Goal: Task Accomplishment & Management: Complete application form

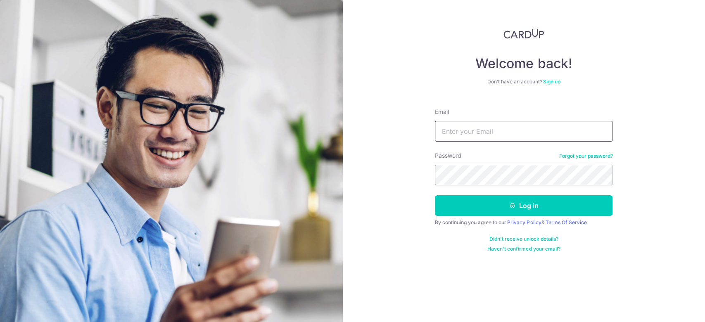
click at [497, 136] on input "Email" at bounding box center [524, 131] width 178 height 21
type input "edisonnghuibeen@gmail.com"
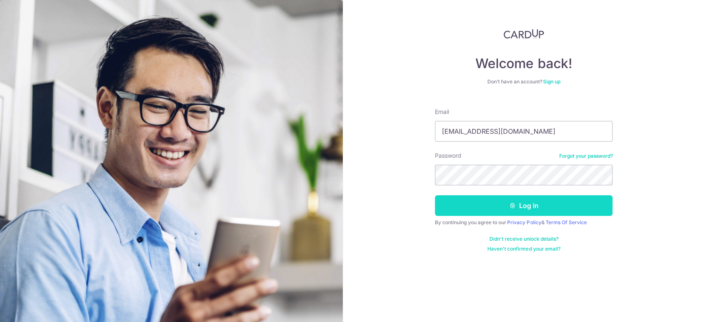
click at [524, 207] on button "Log in" at bounding box center [524, 205] width 178 height 21
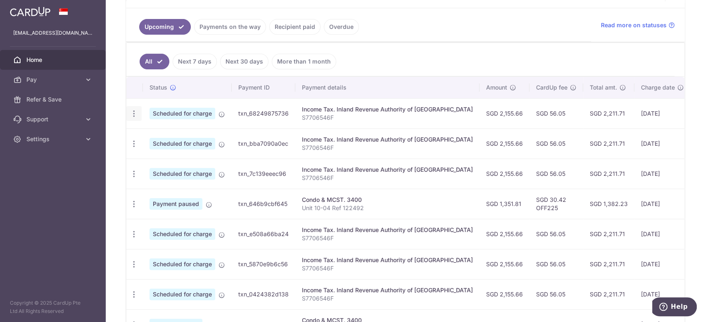
click at [136, 111] on icon "button" at bounding box center [134, 114] width 9 height 9
click at [178, 136] on span "Update payment" at bounding box center [178, 136] width 56 height 10
radio input "true"
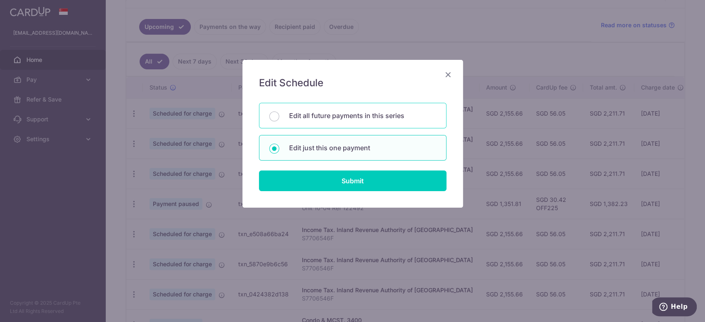
click at [361, 117] on p "Edit all future payments in this series" at bounding box center [362, 116] width 147 height 10
click at [279, 117] on input "Edit all future payments in this series" at bounding box center [274, 117] width 10 height 10
radio input "true"
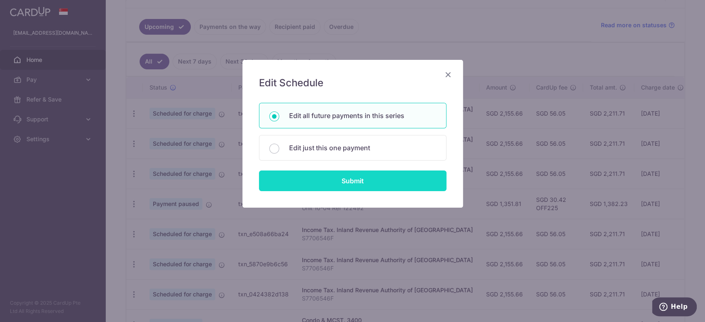
click at [364, 181] on input "Submit" at bounding box center [353, 181] width 188 height 21
radio input "true"
type input "2,155.66"
type input "S7706546F"
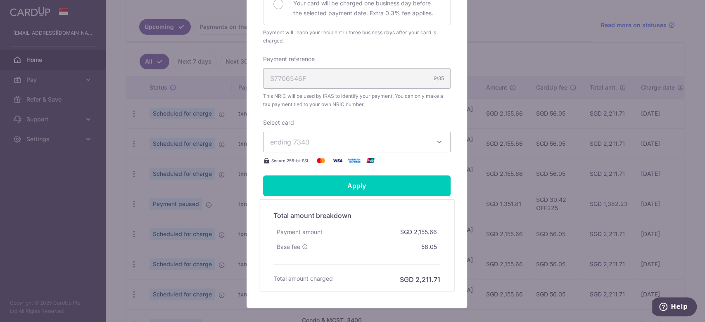
scroll to position [294, 0]
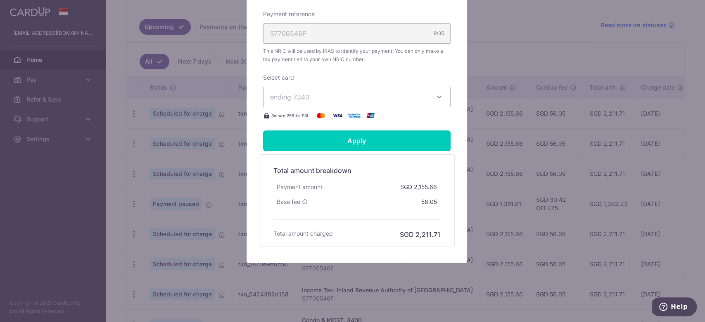
click at [436, 99] on icon "button" at bounding box center [440, 97] width 8 height 8
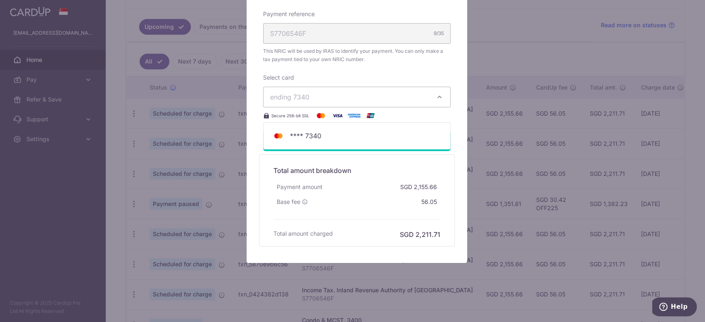
click at [436, 99] on icon "button" at bounding box center [440, 97] width 8 height 8
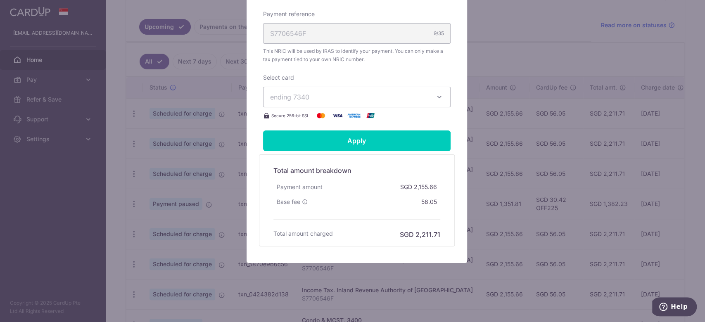
click at [436, 93] on icon "button" at bounding box center [440, 97] width 8 height 8
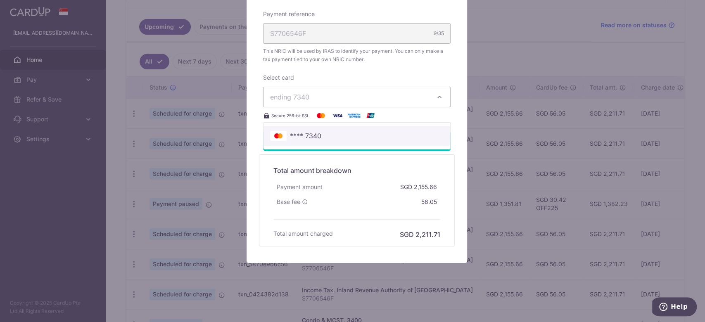
click at [303, 136] on span "**** 7340" at bounding box center [305, 136] width 31 height 10
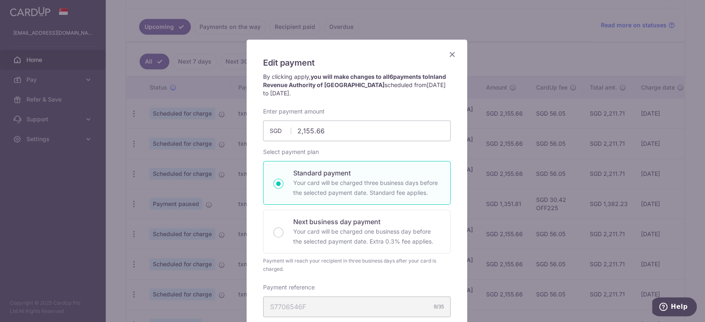
scroll to position [16, 0]
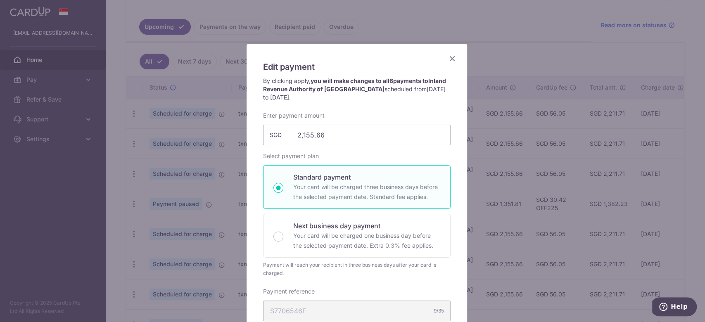
click at [448, 58] on icon "Close" at bounding box center [453, 58] width 10 height 10
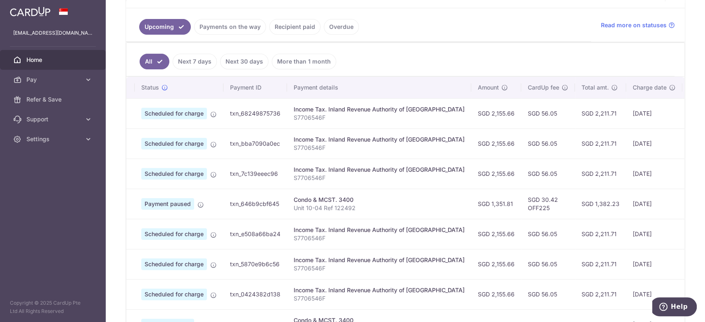
scroll to position [0, 9]
click at [293, 24] on link "Recipient paid" at bounding box center [294, 27] width 51 height 16
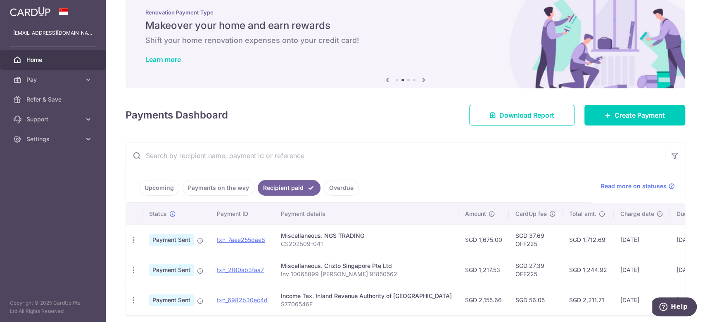
scroll to position [55, 0]
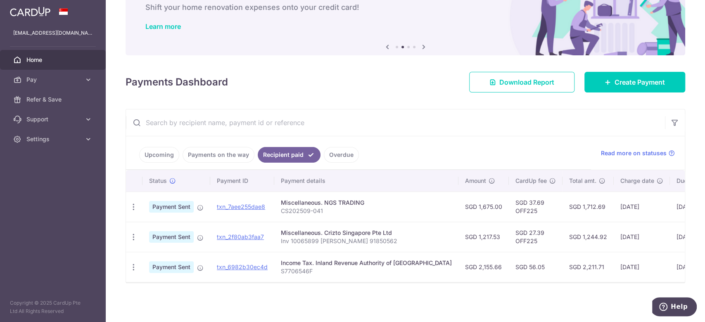
click at [221, 149] on link "Payments on the way" at bounding box center [219, 155] width 72 height 16
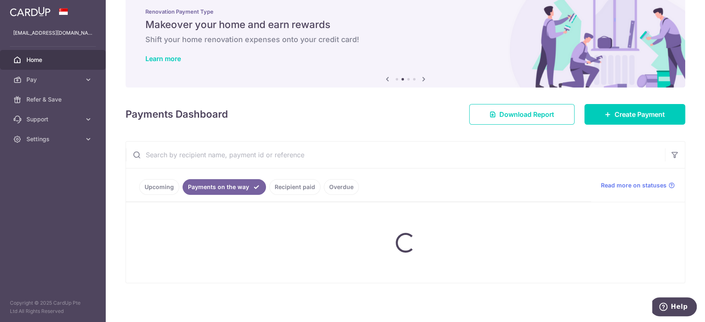
scroll to position [0, 0]
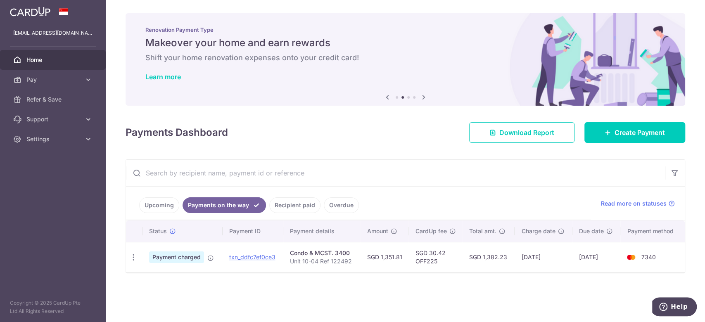
click at [157, 203] on link "Upcoming" at bounding box center [159, 206] width 40 height 16
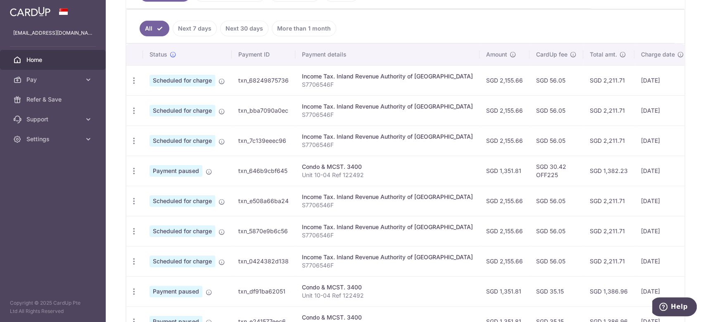
scroll to position [212, 0]
click at [132, 78] on icon "button" at bounding box center [134, 80] width 9 height 9
click at [416, 13] on ul "All Next 7 days Next 30 days More than 1 month" at bounding box center [400, 26] width 548 height 33
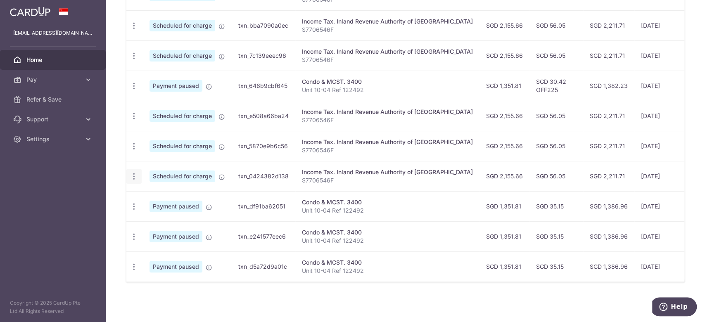
click at [133, 177] on div "Update payment Cancel payment" at bounding box center [133, 176] width 15 height 15
click at [133, 172] on icon "button" at bounding box center [134, 176] width 9 height 9
click at [180, 194] on span "Update payment" at bounding box center [178, 199] width 56 height 10
radio input "true"
type input "09/03/2026"
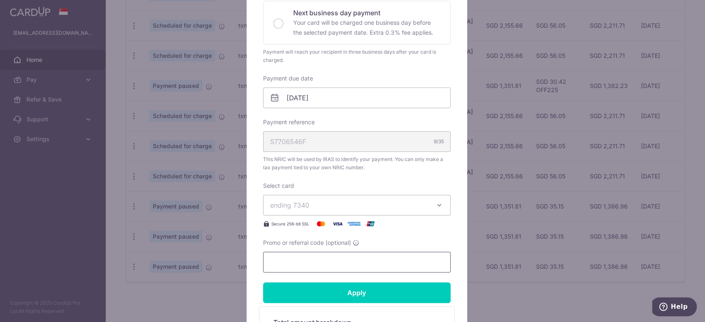
scroll to position [67, 0]
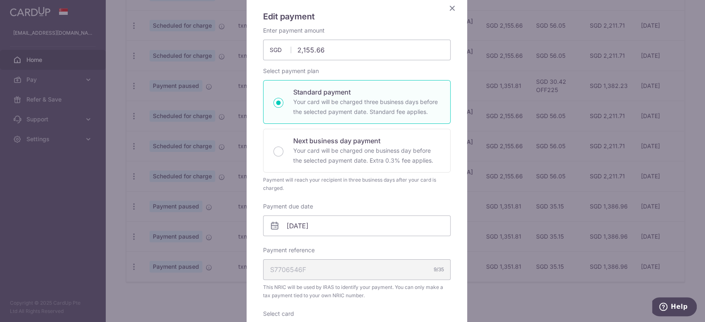
click at [448, 7] on icon "Close" at bounding box center [453, 8] width 10 height 10
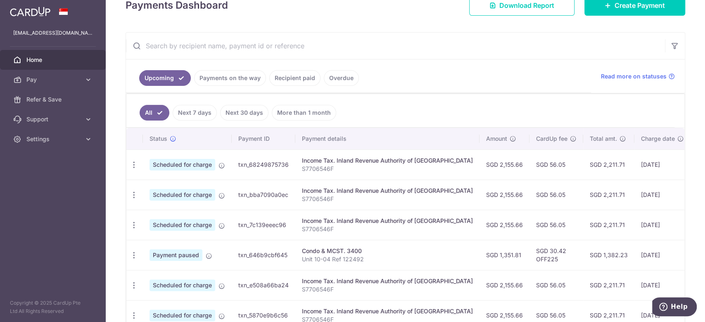
scroll to position [126, 0]
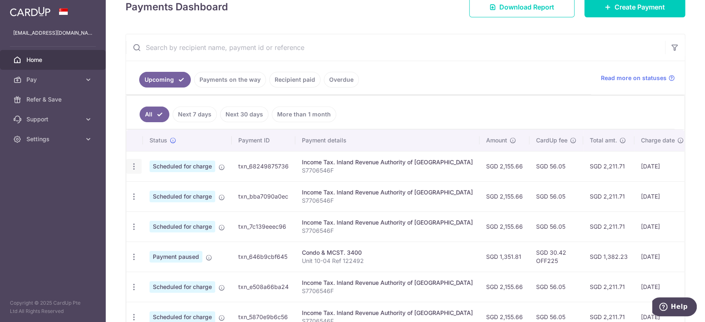
click at [131, 165] on icon "button" at bounding box center [134, 166] width 9 height 9
click at [172, 190] on span "Update payment" at bounding box center [178, 189] width 56 height 10
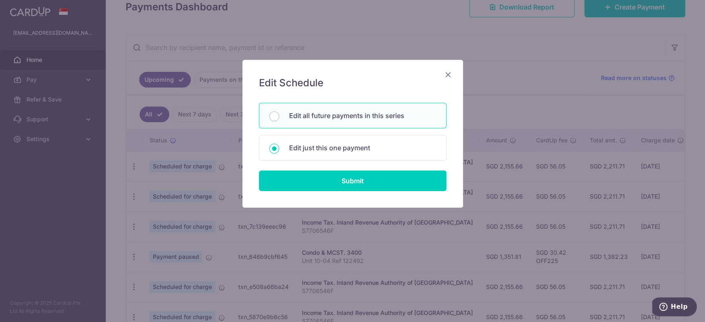
click at [357, 118] on p "Edit all future payments in this series" at bounding box center [362, 116] width 147 height 10
click at [279, 118] on input "Edit all future payments in this series" at bounding box center [274, 117] width 10 height 10
radio input "true"
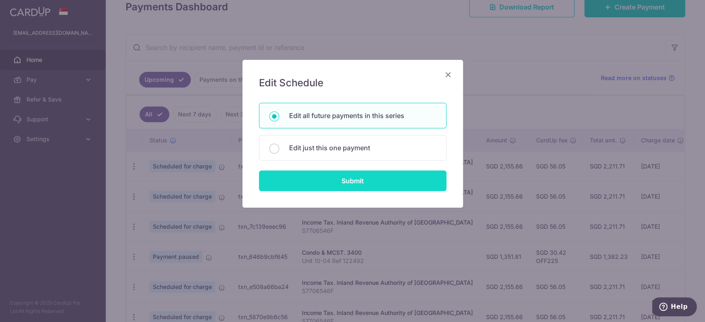
click at [377, 177] on input "Submit" at bounding box center [353, 181] width 188 height 21
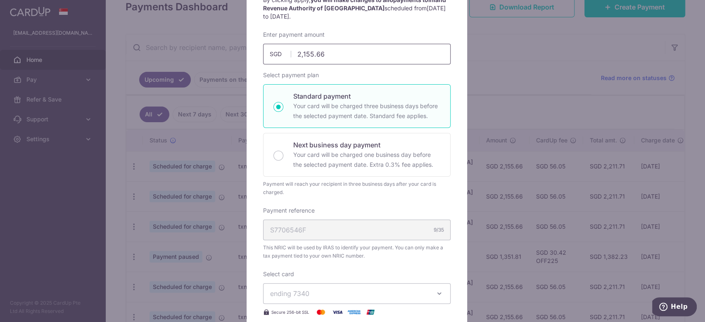
scroll to position [0, 0]
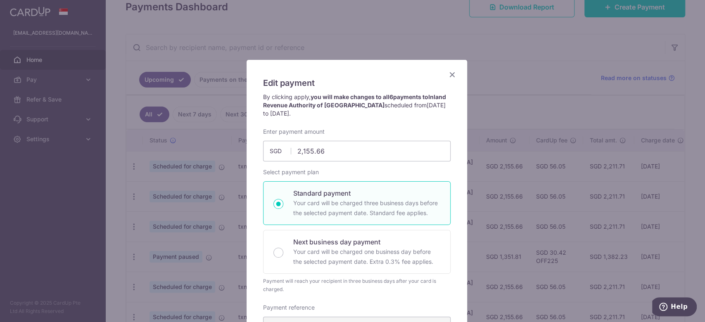
click at [450, 74] on icon "Close" at bounding box center [453, 74] width 10 height 10
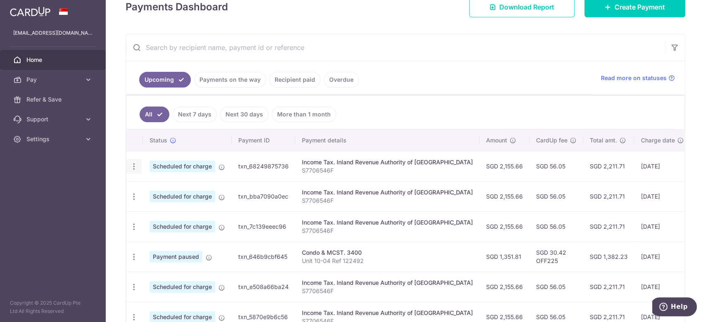
click at [136, 164] on icon "button" at bounding box center [134, 166] width 9 height 9
click at [158, 188] on span "Update payment" at bounding box center [178, 189] width 56 height 10
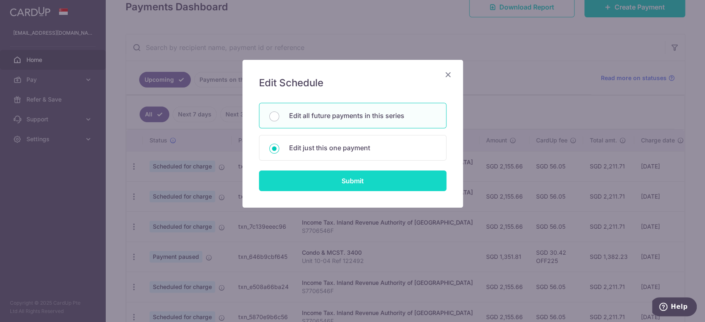
click at [355, 181] on input "Submit" at bounding box center [353, 181] width 188 height 21
radio input "true"
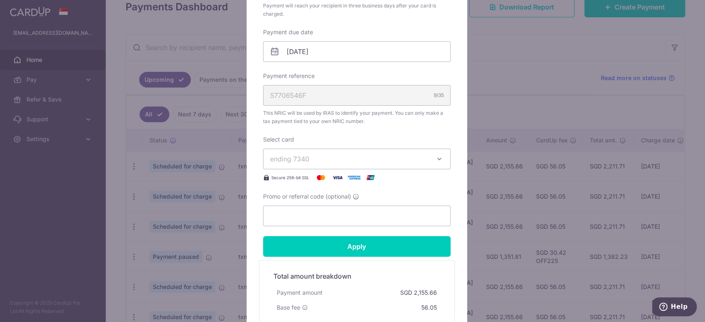
scroll to position [242, 0]
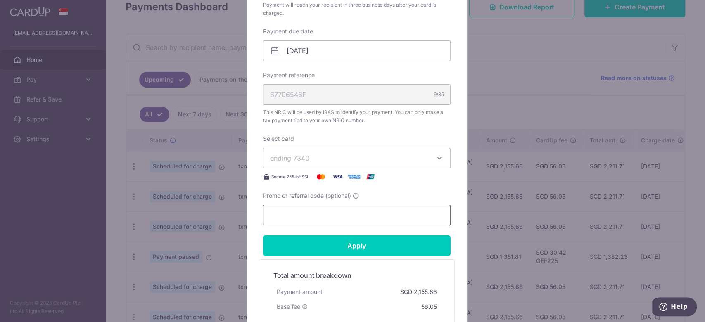
click at [356, 213] on input "Promo or referral code (optional)" at bounding box center [357, 215] width 188 height 21
paste input "MCTAX25"
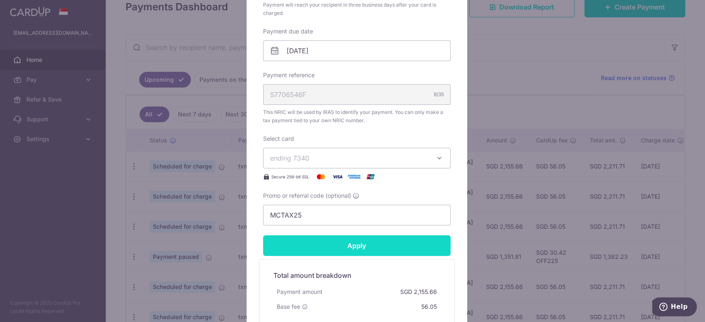
click at [362, 246] on input "Apply" at bounding box center [357, 246] width 188 height 21
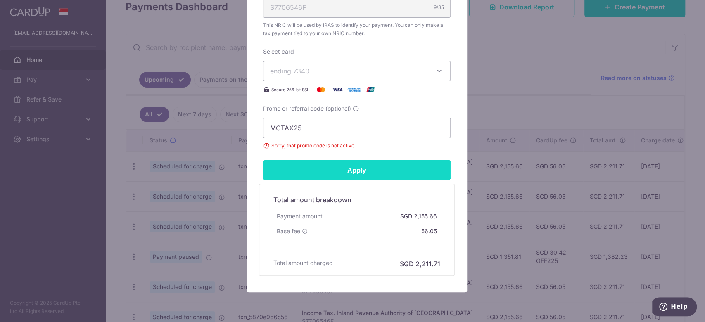
scroll to position [339, 0]
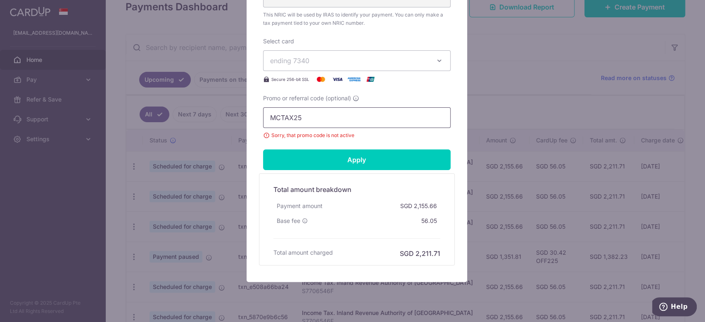
click at [265, 118] on input "MCTAX25" at bounding box center [357, 117] width 188 height 21
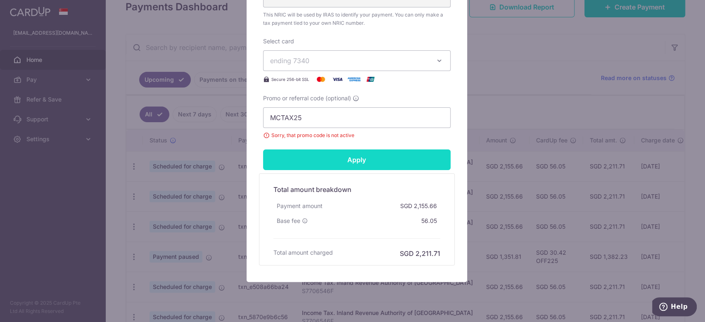
click at [358, 155] on input "Apply" at bounding box center [357, 160] width 188 height 21
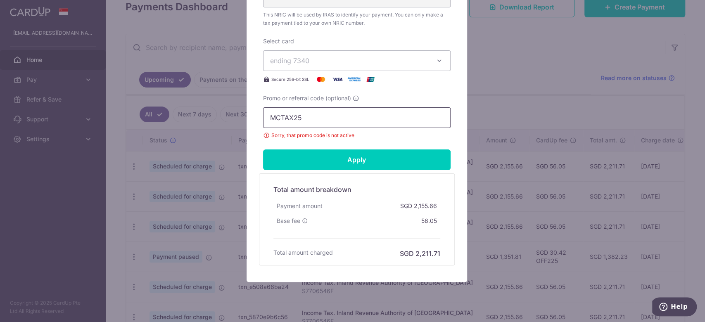
click at [312, 124] on input "MCTAX25" at bounding box center [357, 117] width 188 height 21
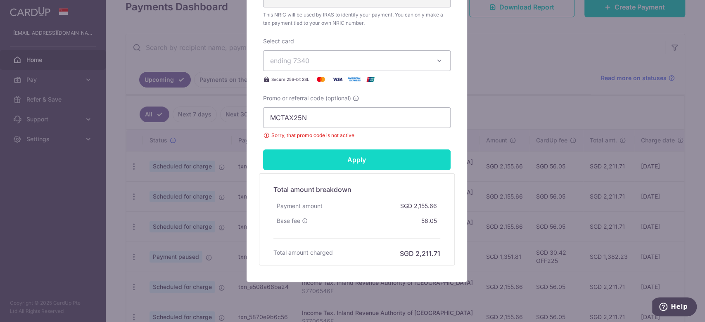
click at [347, 160] on input "Apply" at bounding box center [357, 160] width 188 height 21
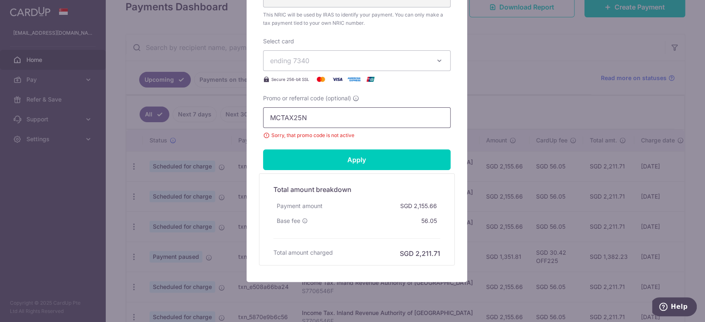
click at [307, 120] on input "MCTAX25N" at bounding box center [357, 117] width 188 height 21
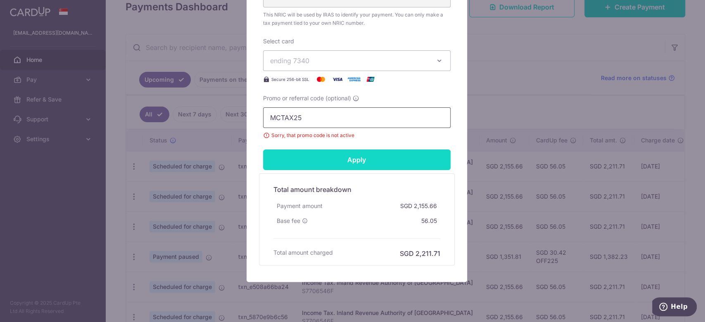
type input "MCTAX25"
click at [331, 158] on input "Apply" at bounding box center [357, 160] width 188 height 21
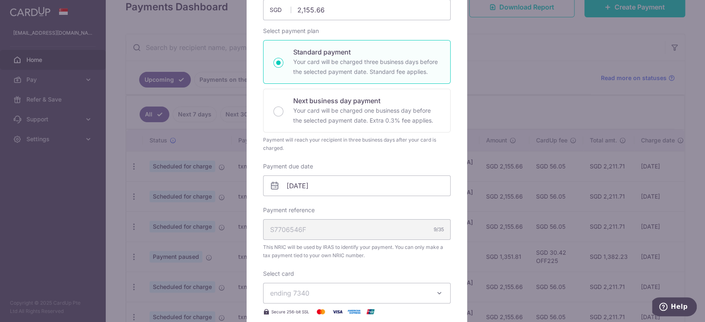
scroll to position [0, 0]
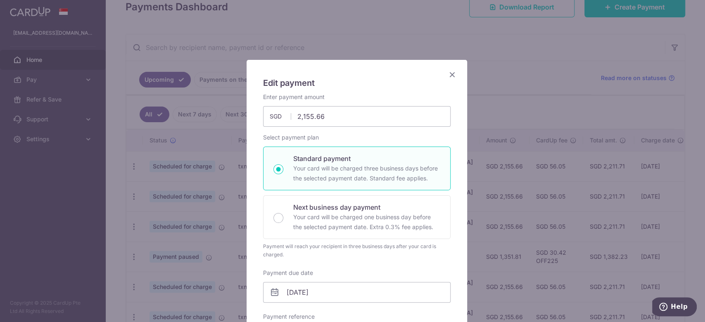
click at [448, 76] on icon "Close" at bounding box center [453, 74] width 10 height 10
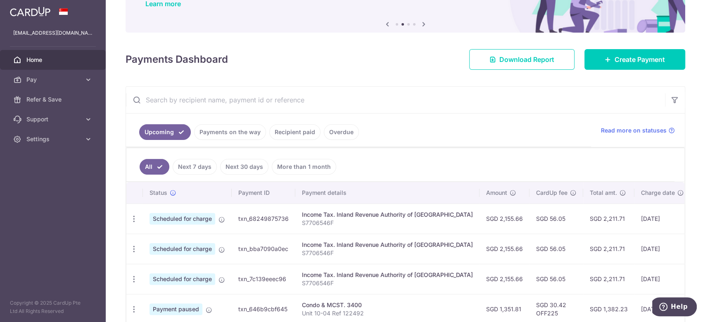
scroll to position [66, 0]
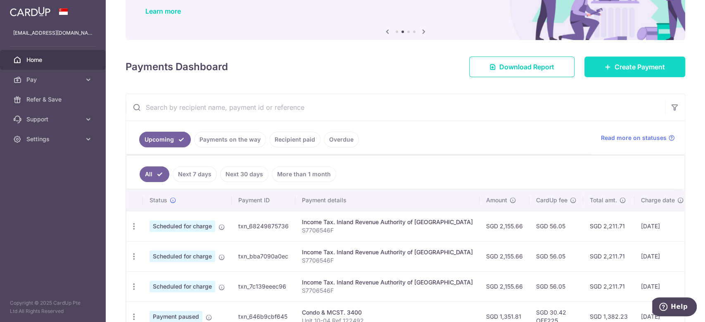
click at [633, 68] on span "Create Payment" at bounding box center [640, 67] width 50 height 10
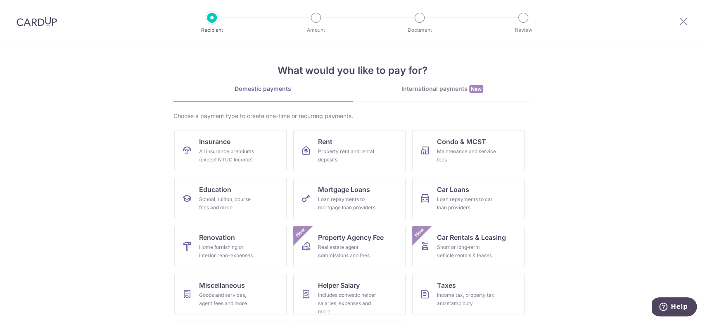
scroll to position [47, 0]
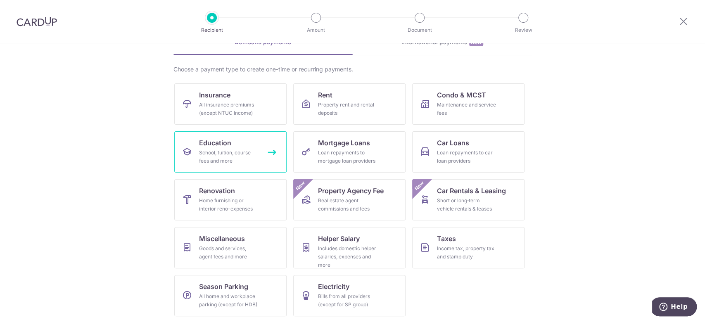
click at [246, 146] on link "Education School, tuition, course fees and more" at bounding box center [230, 151] width 112 height 41
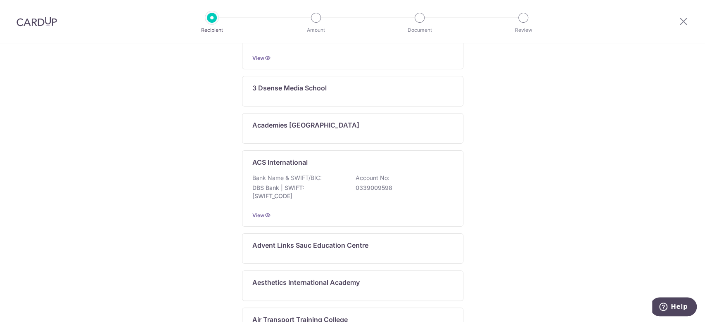
scroll to position [230, 0]
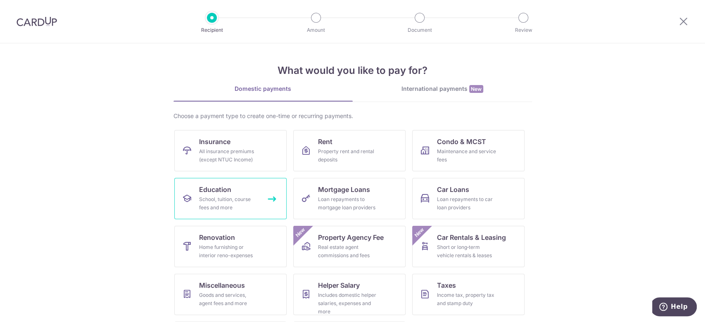
click at [214, 192] on span "Education" at bounding box center [215, 190] width 32 height 10
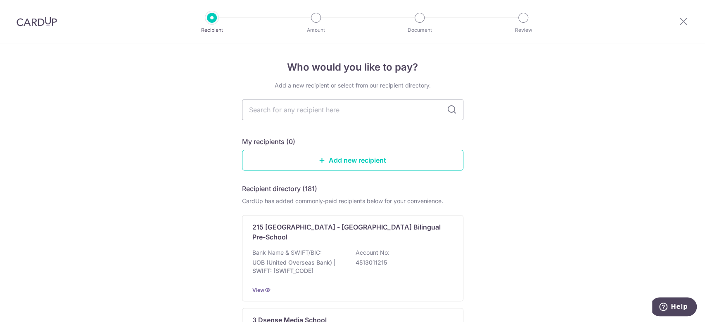
scroll to position [0, 0]
click at [351, 107] on input "text" at bounding box center [352, 109] width 221 height 21
type input "alpha"
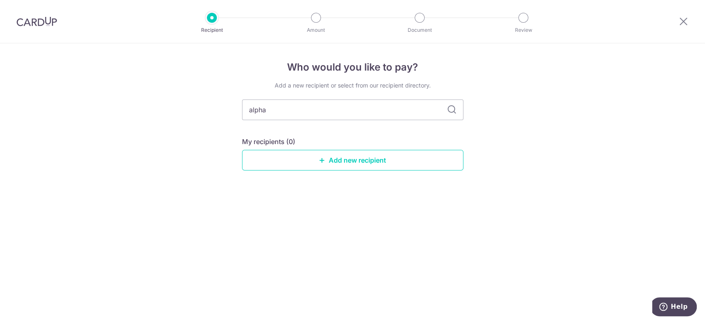
scroll to position [0, 0]
click at [354, 160] on link "Add new recipient" at bounding box center [352, 160] width 221 height 21
